Goal: Find specific page/section: Find specific page/section

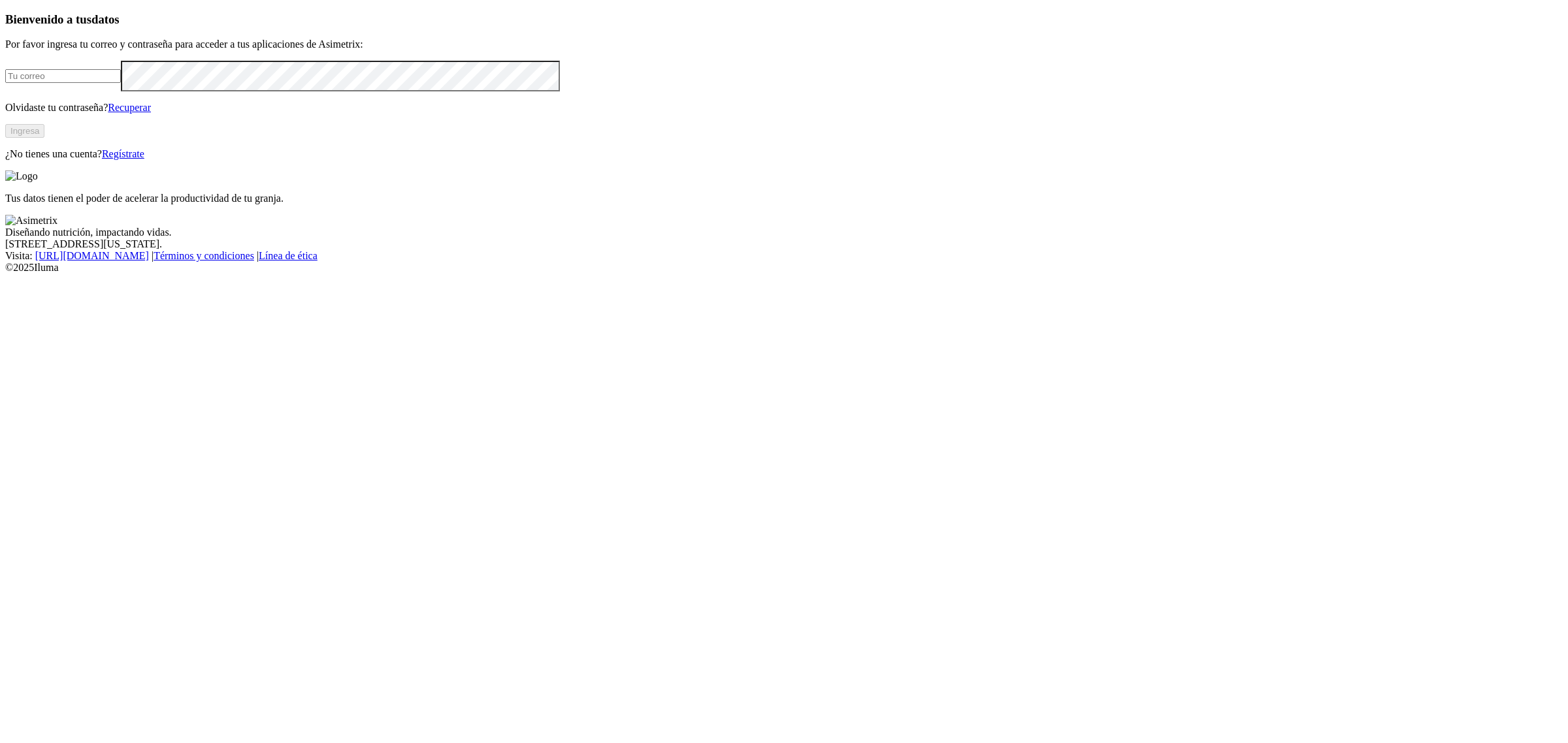
type input "[EMAIL_ADDRESS][PERSON_NAME][DOMAIN_NAME]"
click at [44, 137] on button "Ingresa" at bounding box center [25, 130] width 39 height 14
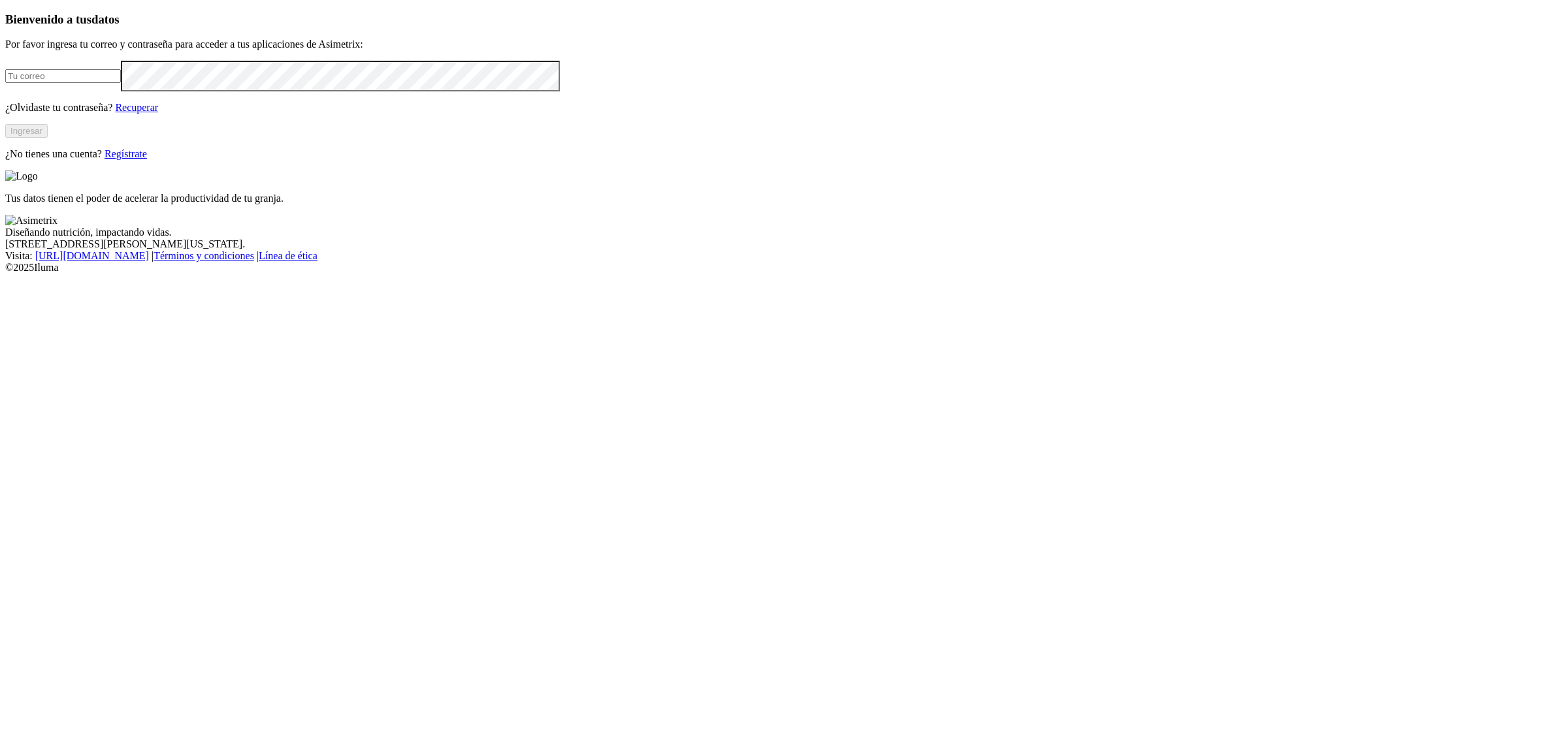
type input "[PERSON_NAME][EMAIL_ADDRESS][PERSON_NAME][DOMAIN_NAME]"
click at [48, 137] on button "Ingresar" at bounding box center [26, 130] width 43 height 14
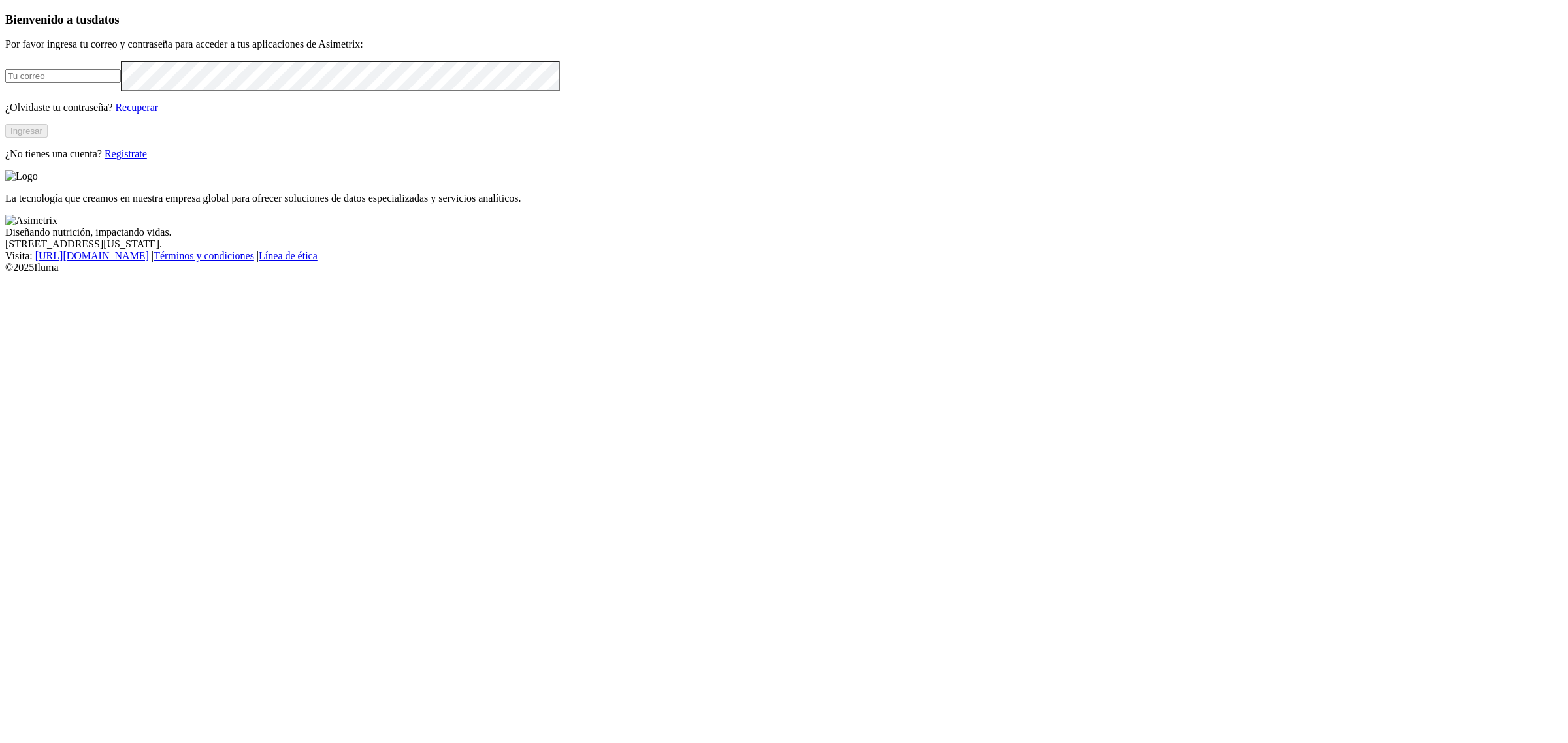
type input "[EMAIL_ADDRESS][PERSON_NAME][DOMAIN_NAME]"
click at [48, 137] on button "Ingresar" at bounding box center [26, 130] width 43 height 14
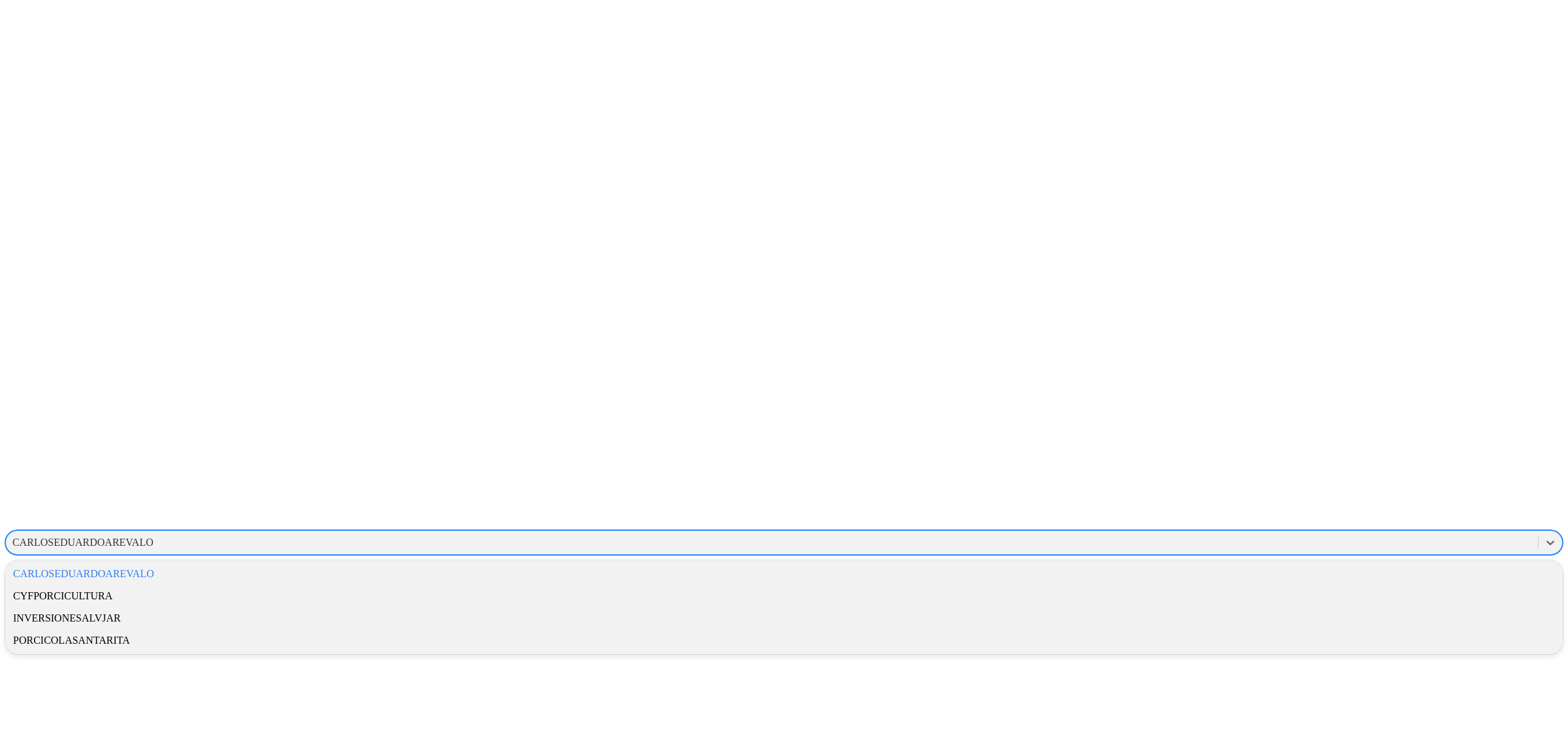
click at [1373, 532] on div "CARLOSEDUARDOAREVALO" at bounding box center [772, 542] width 1532 height 20
click at [1340, 585] on div "CYFPORCICULTURA" at bounding box center [783, 596] width 1557 height 22
